Goal: Task Accomplishment & Management: Manage account settings

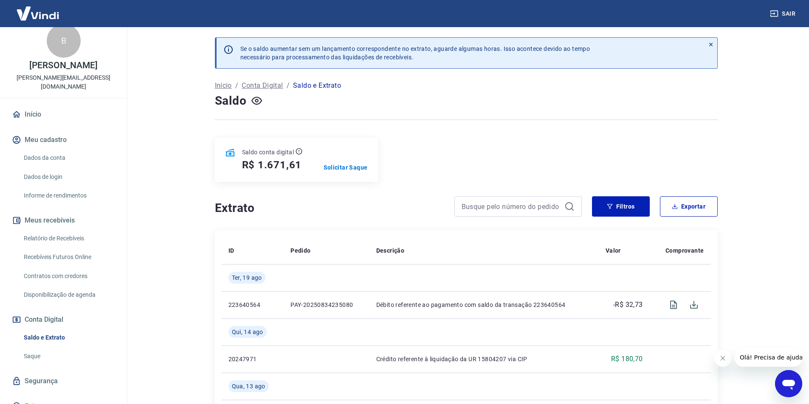
scroll to position [13, 0]
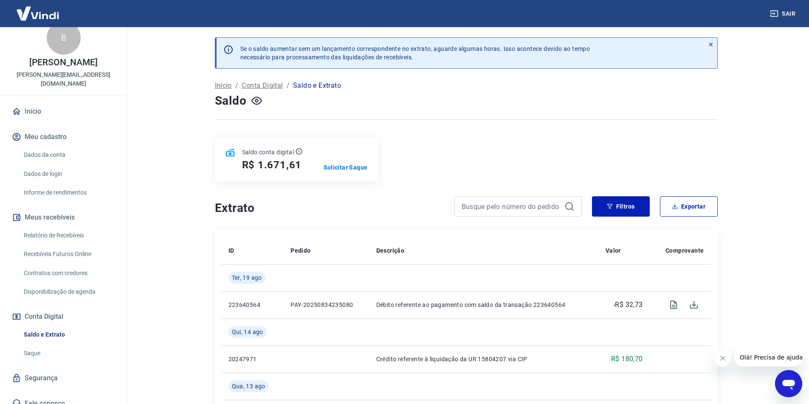
click at [45, 346] on link "Saque" at bounding box center [68, 353] width 96 height 17
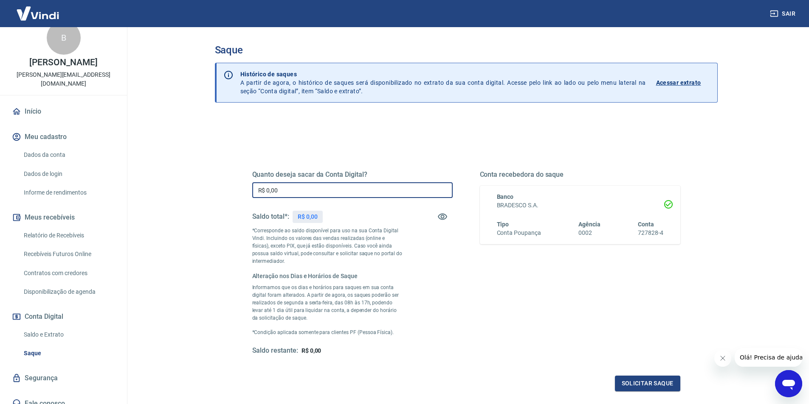
click at [340, 191] on input "R$ 0,00" at bounding box center [352, 191] width 200 height 16
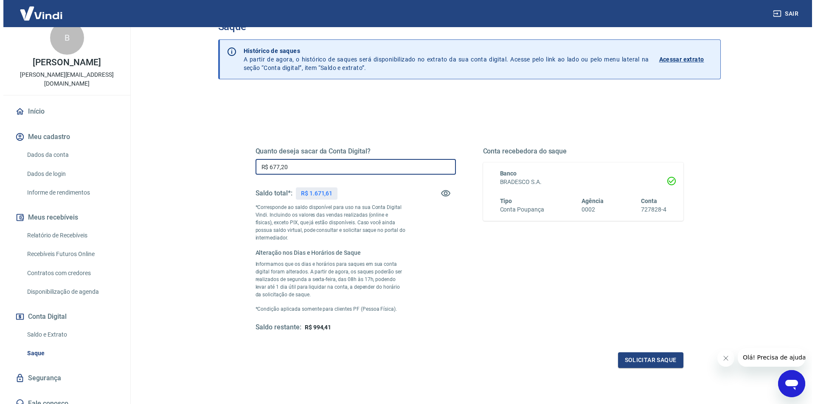
scroll to position [42, 0]
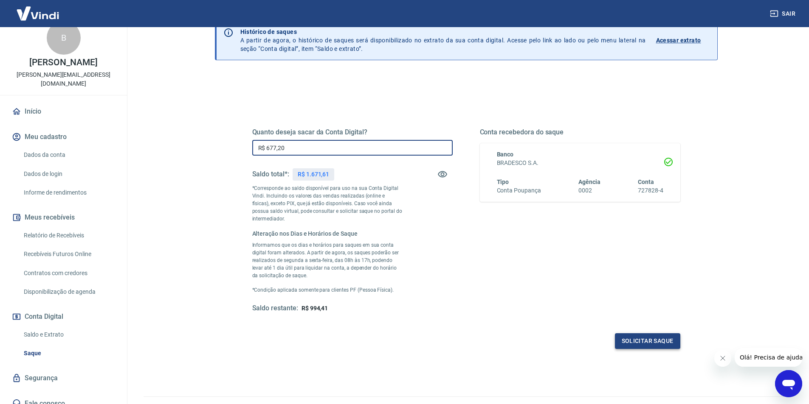
type input "R$ 677,20"
click at [626, 343] on button "Solicitar saque" at bounding box center [647, 342] width 65 height 16
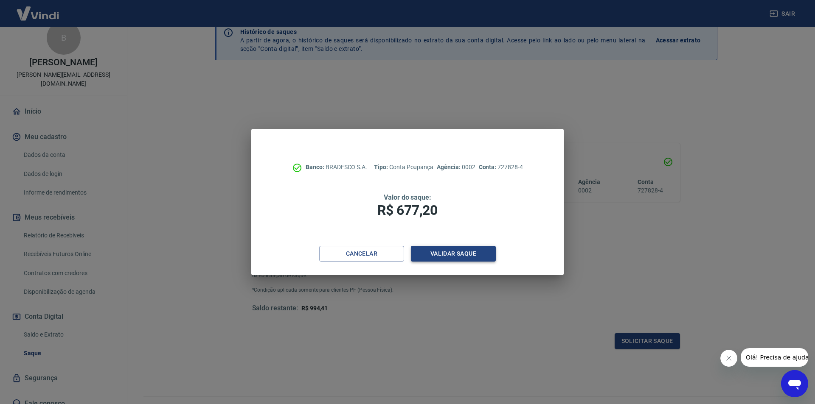
click at [450, 258] on button "Validar saque" at bounding box center [453, 254] width 85 height 16
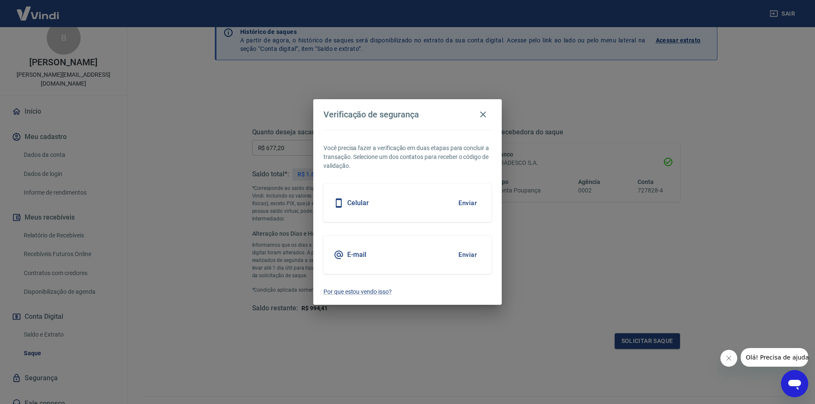
click at [393, 208] on div "Celular Enviar" at bounding box center [407, 203] width 168 height 38
click at [466, 200] on button "Enviar" at bounding box center [468, 203] width 28 height 18
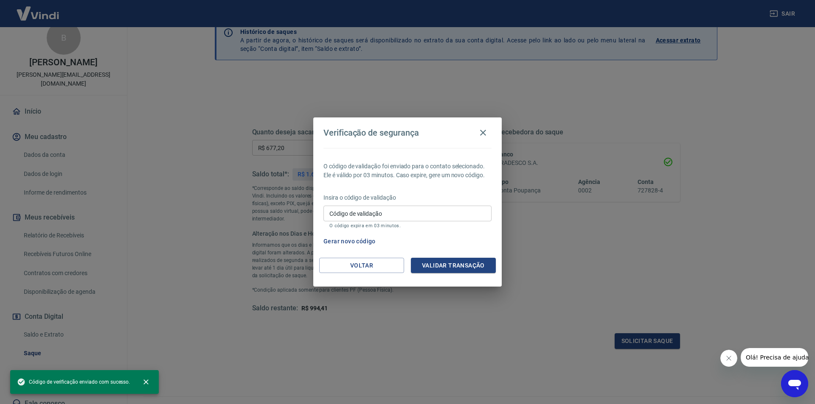
click at [382, 215] on input "Código de validação" at bounding box center [407, 214] width 168 height 16
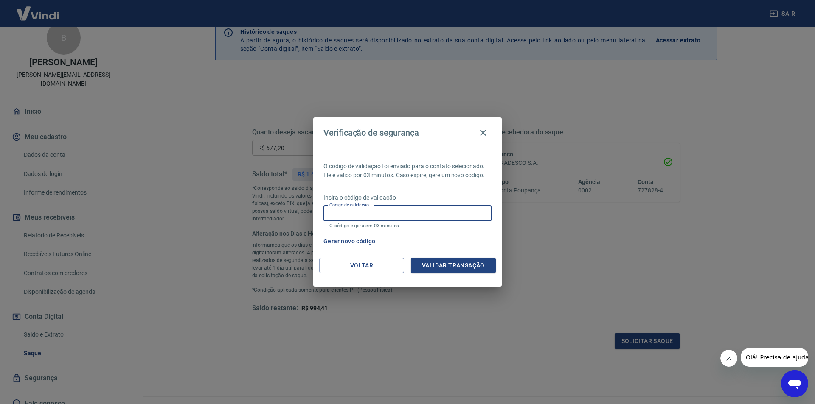
click at [379, 217] on input "Código de validação" at bounding box center [407, 214] width 168 height 16
click at [371, 215] on input "Código de validação" at bounding box center [407, 214] width 168 height 16
type input "708483"
click at [432, 266] on button "Validar transação" at bounding box center [453, 266] width 85 height 16
drag, startPoint x: 367, startPoint y: 211, endPoint x: 270, endPoint y: 215, distance: 97.7
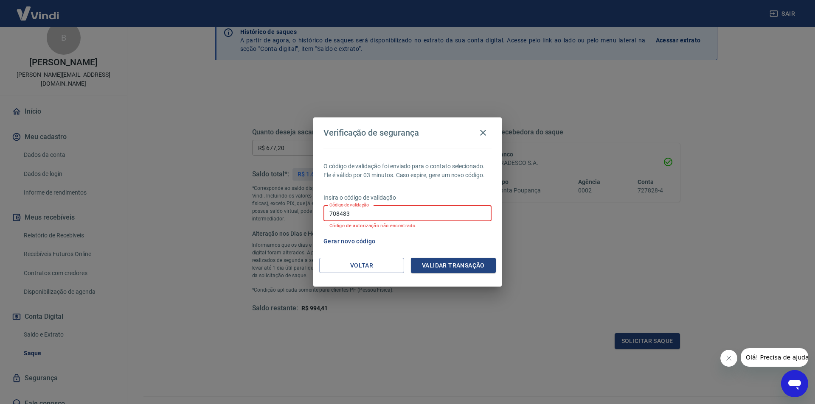
click at [272, 215] on div "Verificação de segurança O código de validação foi enviado para o contato selec…" at bounding box center [407, 202] width 815 height 404
click at [355, 264] on button "Voltar" at bounding box center [361, 266] width 85 height 16
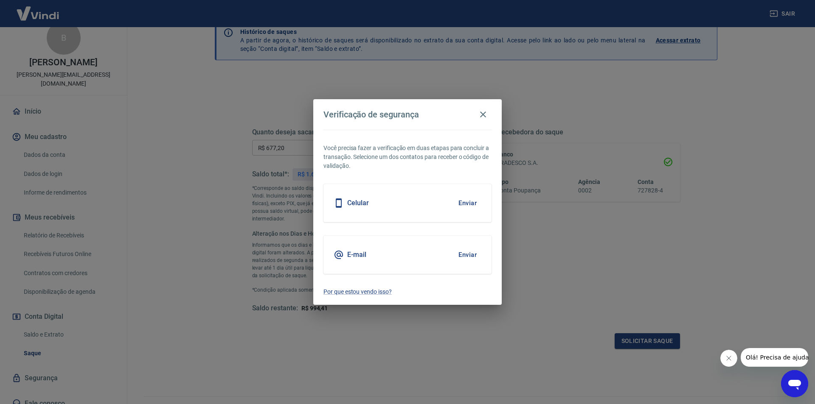
click at [472, 257] on button "Enviar" at bounding box center [468, 255] width 28 height 18
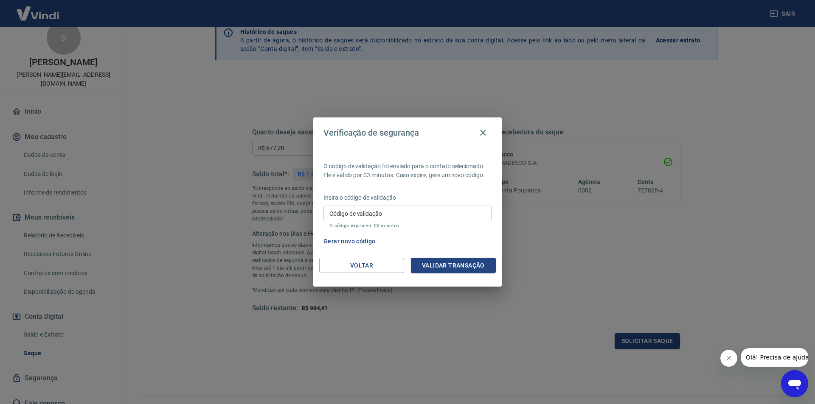
click at [374, 213] on input "Código de validação" at bounding box center [407, 214] width 168 height 16
type input "768193"
click at [438, 265] on button "Validar transação" at bounding box center [453, 266] width 85 height 16
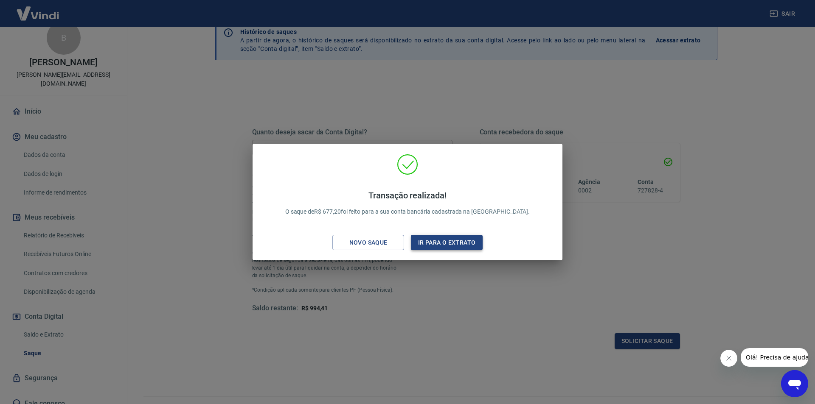
click at [430, 244] on button "Ir para o extrato" at bounding box center [447, 243] width 72 height 16
